Goal: Task Accomplishment & Management: Complete application form

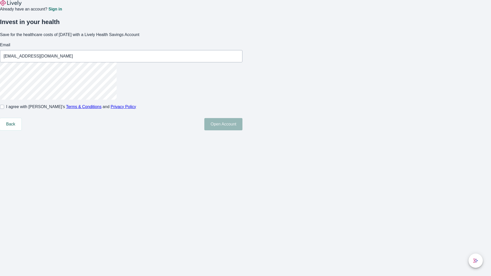
click at [4, 109] on input "I agree with Lively’s Terms & Conditions and Privacy Policy" at bounding box center [2, 107] width 4 height 4
checkbox input "true"
click at [243, 131] on button "Open Account" at bounding box center [223, 124] width 38 height 12
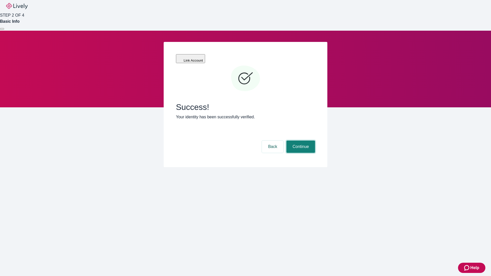
click at [300, 141] on button "Continue" at bounding box center [301, 147] width 29 height 12
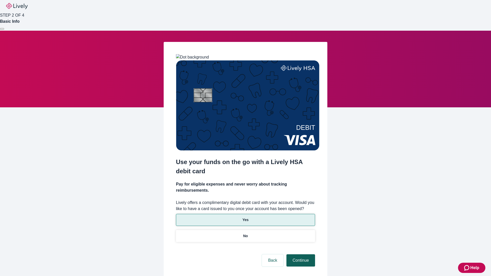
click at [245, 218] on p "Yes" at bounding box center [246, 220] width 6 height 5
click at [300, 255] on button "Continue" at bounding box center [301, 261] width 29 height 12
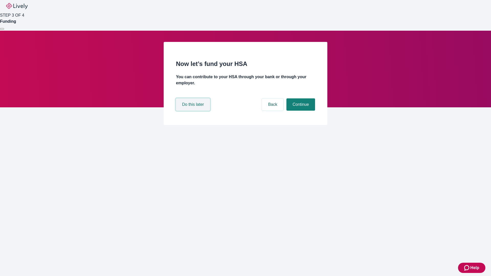
click at [194, 111] on button "Do this later" at bounding box center [193, 105] width 34 height 12
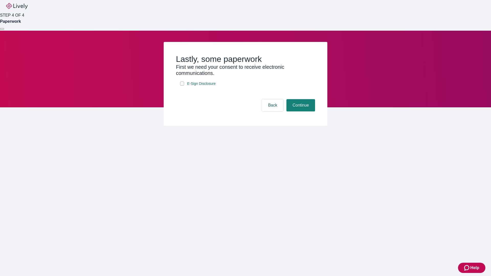
click at [182, 86] on input "E-Sign Disclosure" at bounding box center [182, 84] width 4 height 4
checkbox input "true"
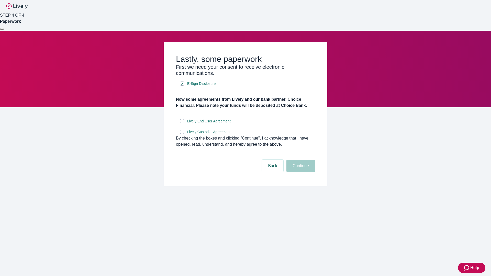
click at [182, 123] on input "Lively End User Agreement" at bounding box center [182, 121] width 4 height 4
checkbox input "true"
click at [182, 134] on input "Lively Custodial Agreement" at bounding box center [182, 132] width 4 height 4
checkbox input "true"
click at [300, 172] on button "Continue" at bounding box center [301, 166] width 29 height 12
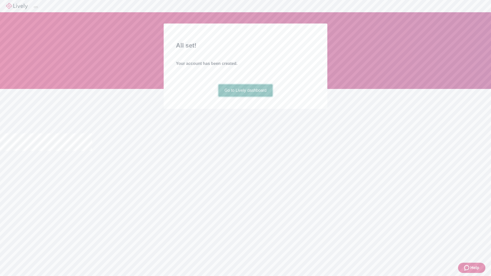
click at [245, 97] on link "Go to Lively dashboard" at bounding box center [246, 90] width 55 height 12
